Goal: Navigation & Orientation: Find specific page/section

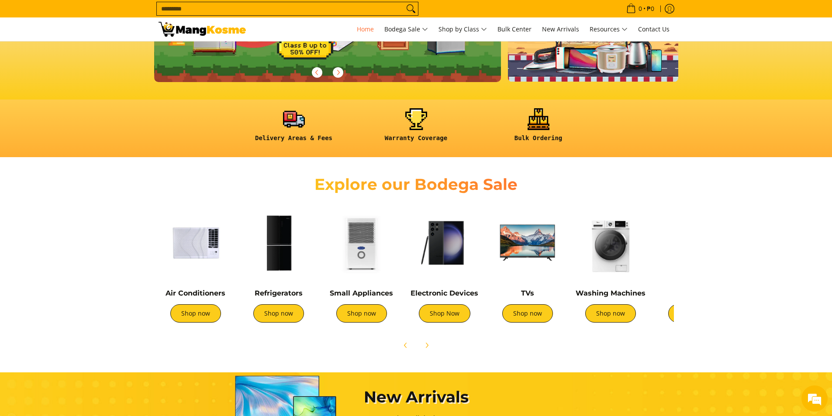
click at [213, 187] on div "Explore our Bodega Sale" at bounding box center [416, 183] width 832 height 35
click at [206, 314] on link "Shop now" at bounding box center [195, 313] width 51 height 18
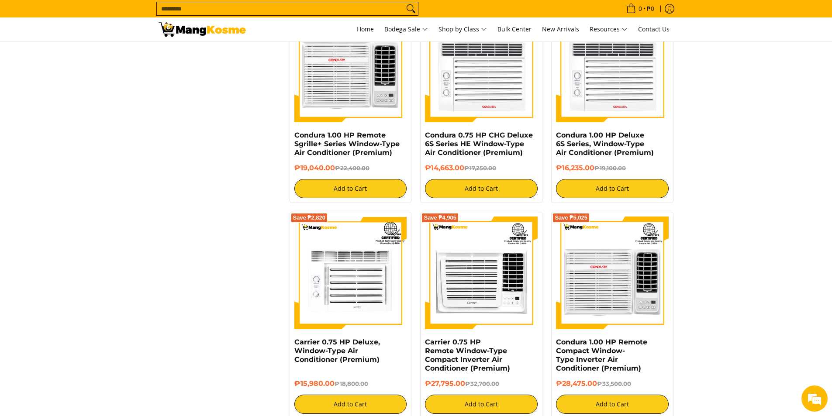
scroll to position [1571, 0]
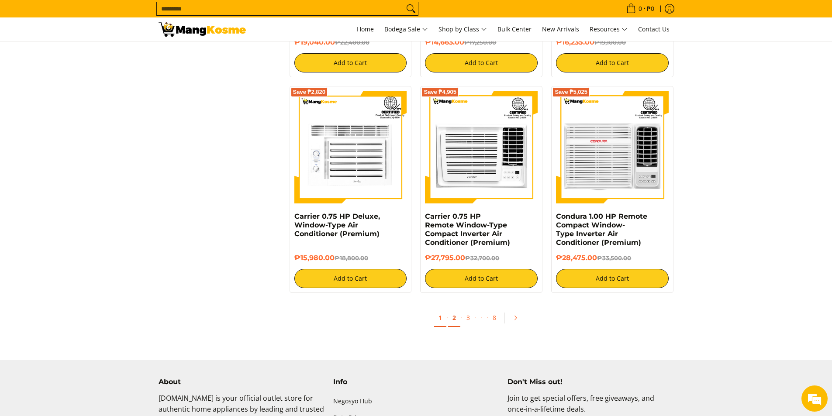
click at [457, 319] on link "2" at bounding box center [454, 318] width 12 height 18
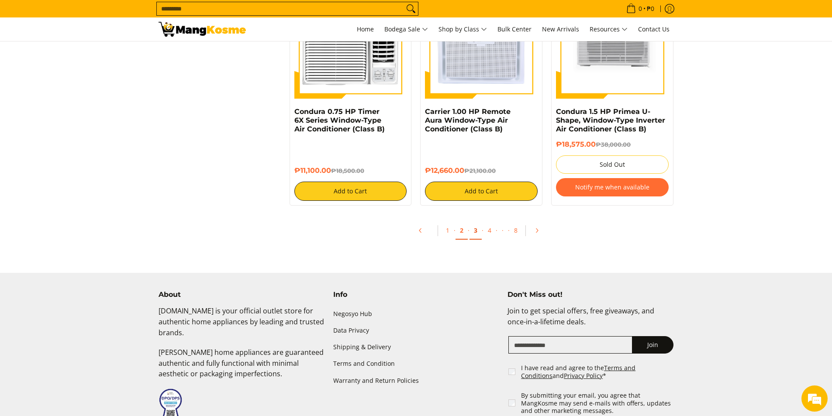
click at [472, 232] on link "3" at bounding box center [475, 231] width 12 height 18
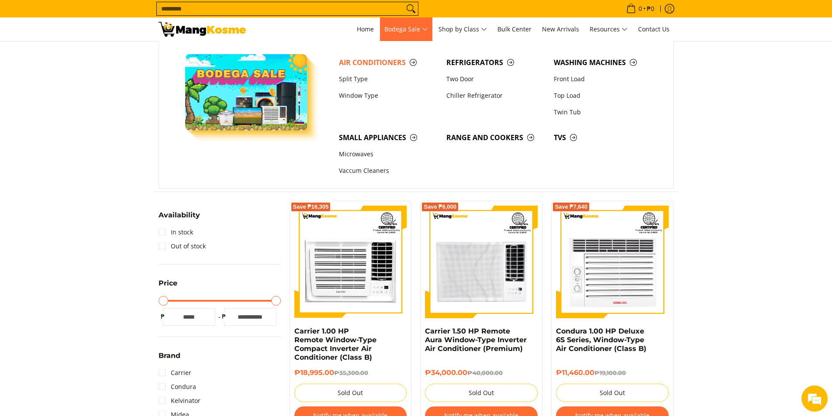
click at [416, 30] on span "Bodega Sale" at bounding box center [406, 29] width 44 height 11
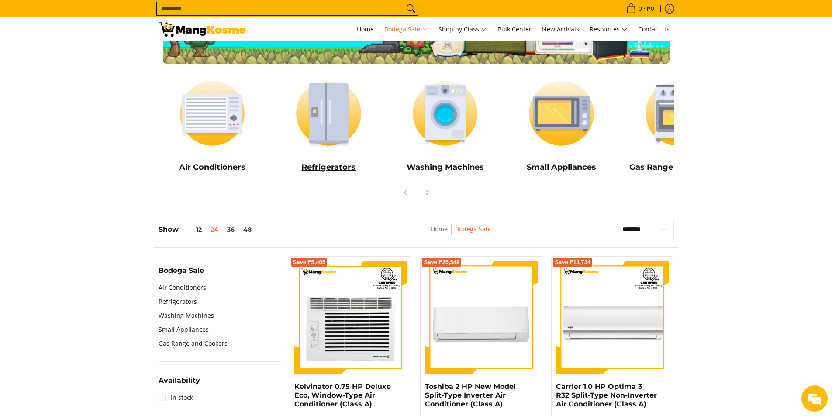
click at [340, 140] on img at bounding box center [329, 113] width 108 height 81
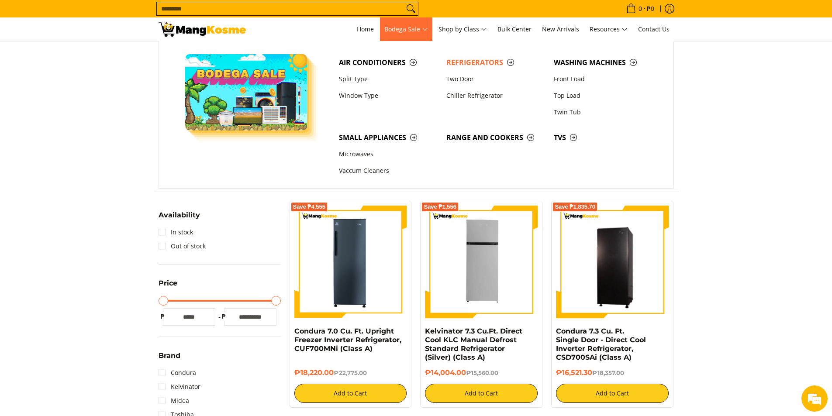
click at [401, 31] on span "Bodega Sale" at bounding box center [406, 29] width 44 height 11
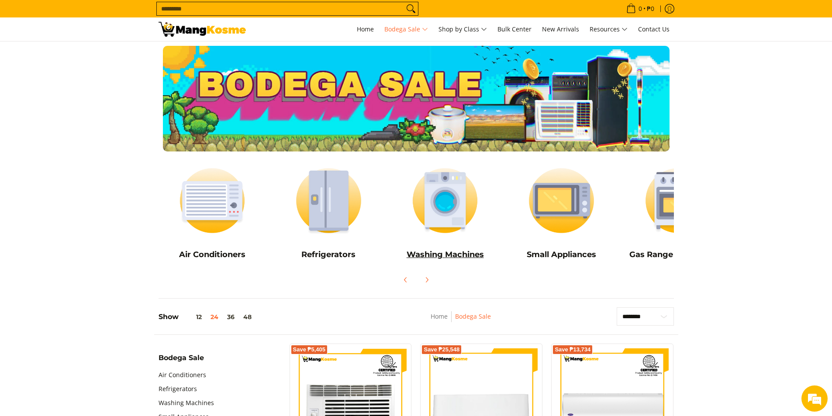
click at [453, 256] on h5 "Washing Machines" at bounding box center [445, 255] width 108 height 10
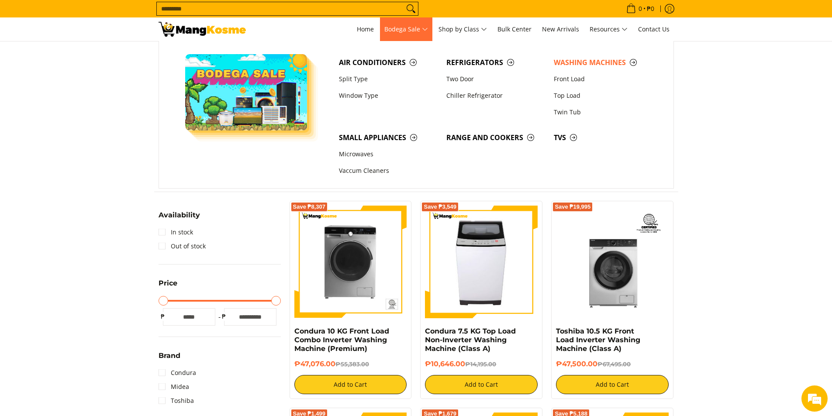
click at [416, 30] on span "Bodega Sale" at bounding box center [406, 29] width 44 height 11
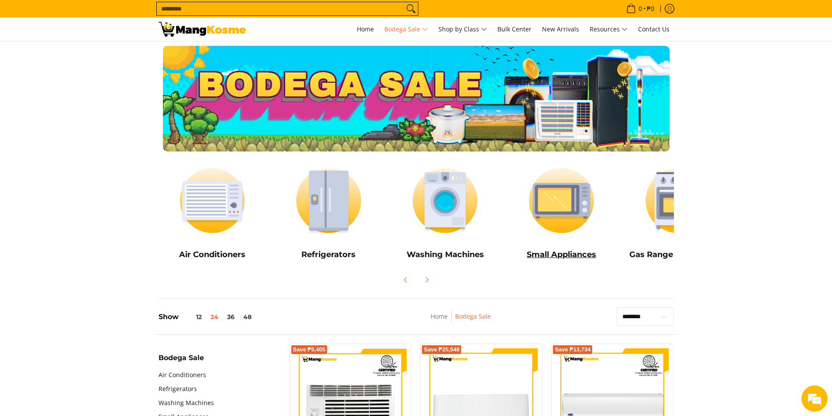
click at [557, 251] on h5 "Small Appliances" at bounding box center [561, 255] width 108 height 10
